Goal: Use online tool/utility: Use online tool/utility

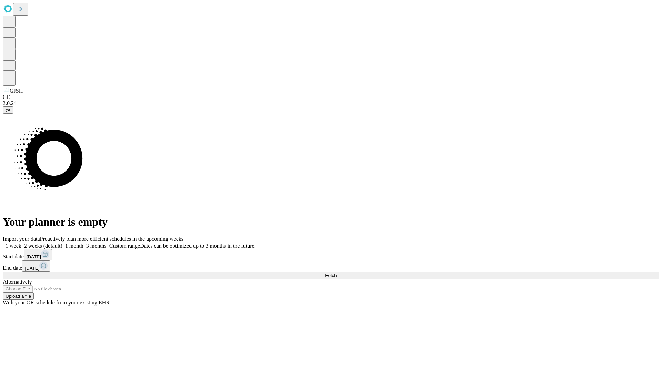
click at [337, 273] on span "Fetch" at bounding box center [330, 275] width 11 height 5
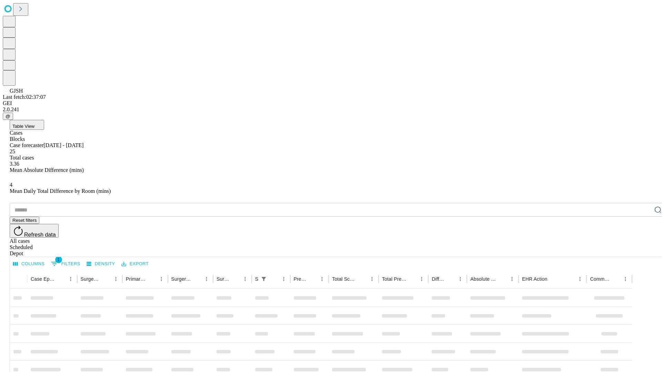
click at [34, 124] on span "Table View" at bounding box center [23, 126] width 22 height 5
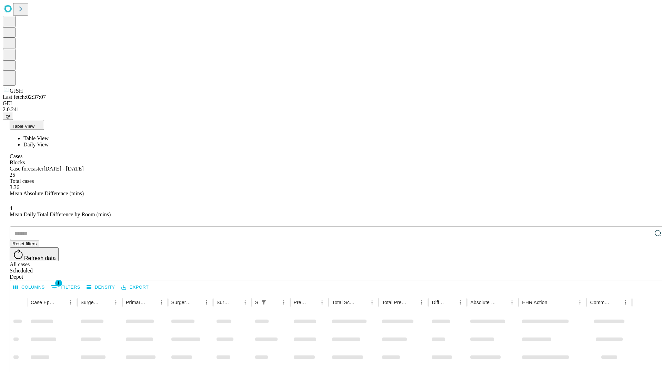
click at [49, 142] on span "Daily View" at bounding box center [35, 145] width 25 height 6
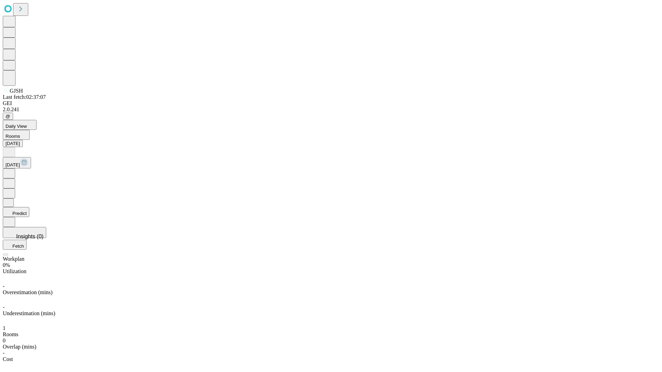
click at [29, 207] on button "Predict" at bounding box center [16, 212] width 27 height 10
